Goal: Information Seeking & Learning: Learn about a topic

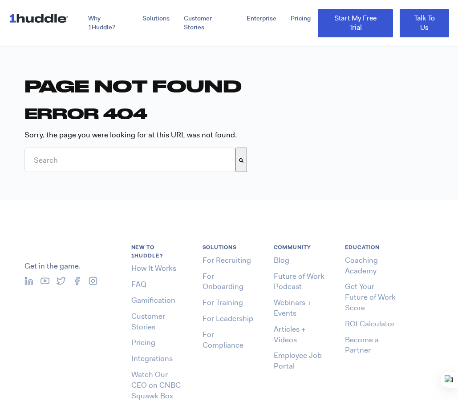
click at [44, 20] on img at bounding box center [40, 18] width 63 height 17
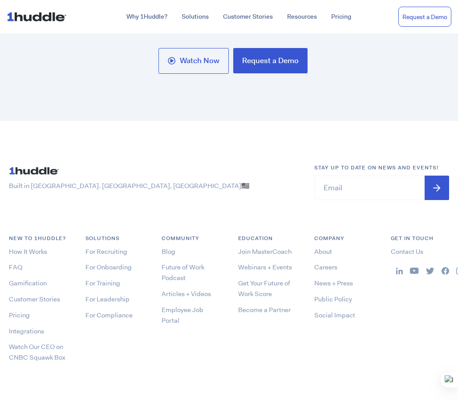
scroll to position [4805, 0]
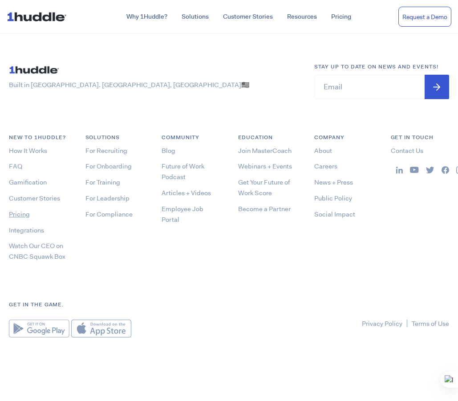
click at [25, 216] on link "Pricing" at bounding box center [19, 214] width 21 height 9
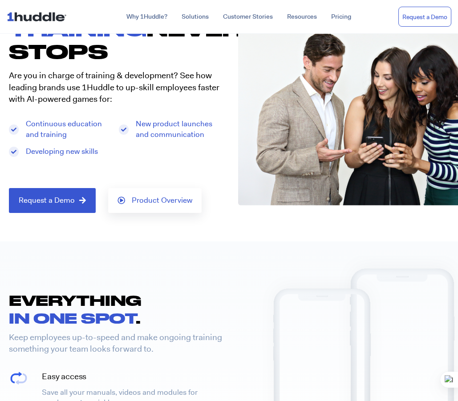
scroll to position [178, 0]
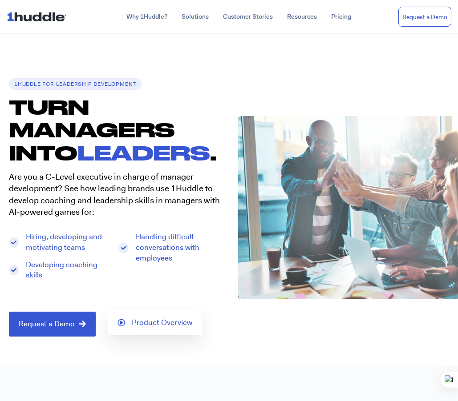
click at [150, 326] on span "Product Overview" at bounding box center [162, 323] width 61 height 8
click at [140, 320] on span "Product Overview" at bounding box center [162, 324] width 61 height 8
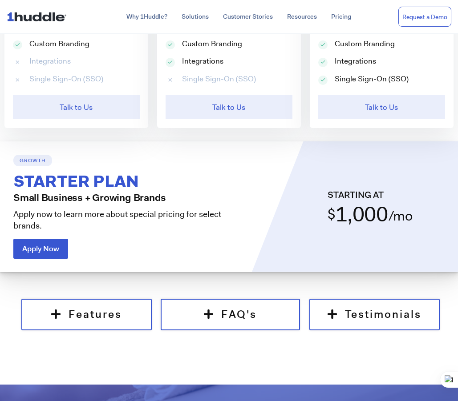
scroll to position [667, 0]
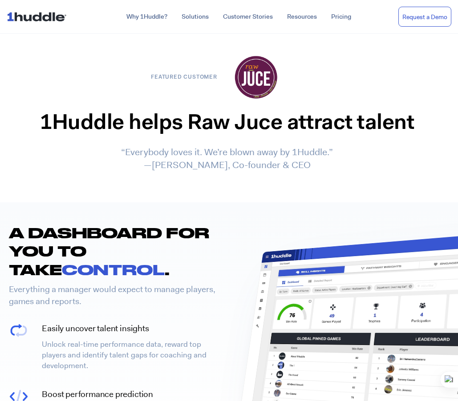
scroll to position [1424, 0]
